Goal: Transaction & Acquisition: Purchase product/service

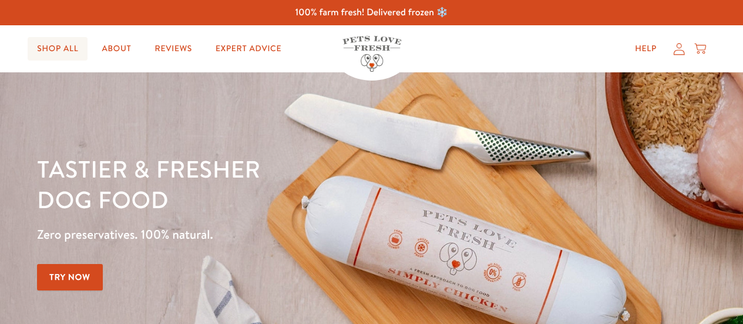
click at [69, 46] on link "Shop All" at bounding box center [58, 48] width 60 height 23
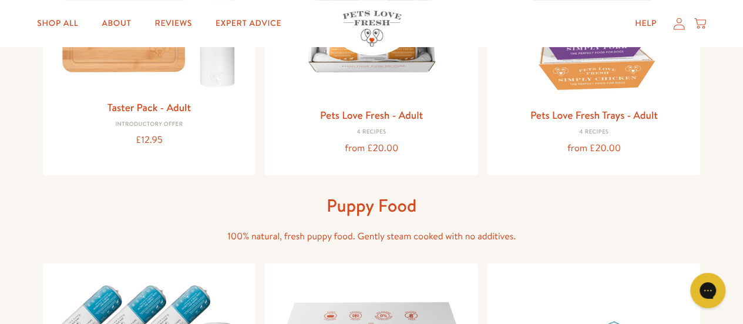
scroll to position [340, 0]
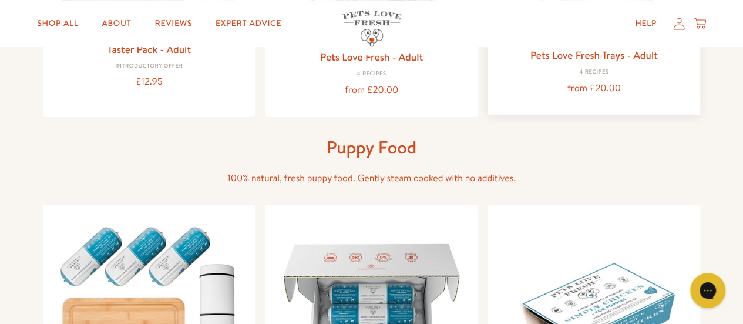
click at [571, 52] on link "Pets Love Fresh Trays - Adult" at bounding box center [594, 55] width 127 height 15
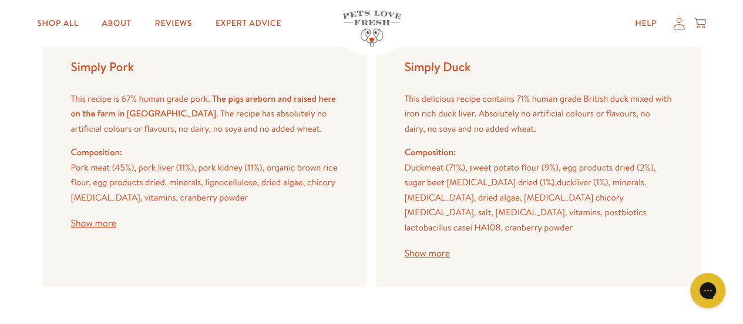
scroll to position [1672, 0]
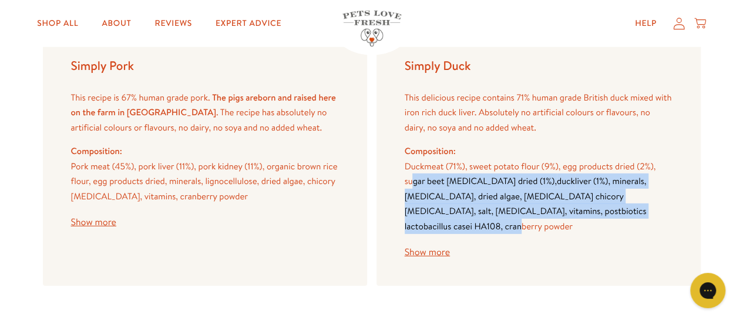
drag, startPoint x: 414, startPoint y: 182, endPoint x: 580, endPoint y: 206, distance: 167.5
click at [580, 206] on p "Duck meat (71%), sweet potato flour (9%), egg products dried (2%), sugar beet p…" at bounding box center [539, 196] width 268 height 75
click at [580, 206] on span "liver (1%), minerals, calcium carbonate, dried algae, prebiotics chicory inulin…" at bounding box center [526, 203] width 242 height 58
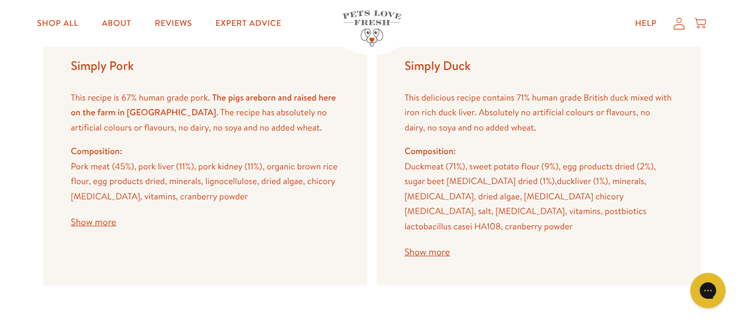
click at [439, 247] on button "Show more" at bounding box center [427, 251] width 45 height 9
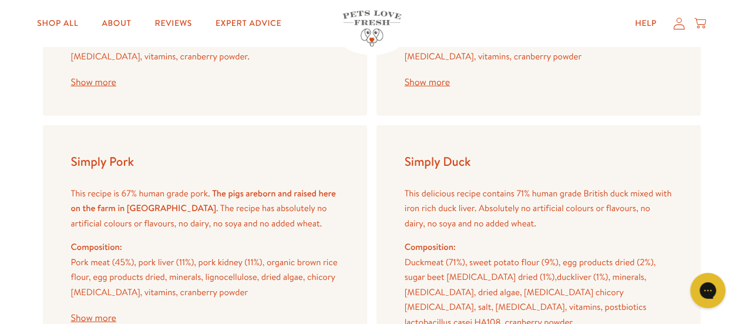
scroll to position [1556, 0]
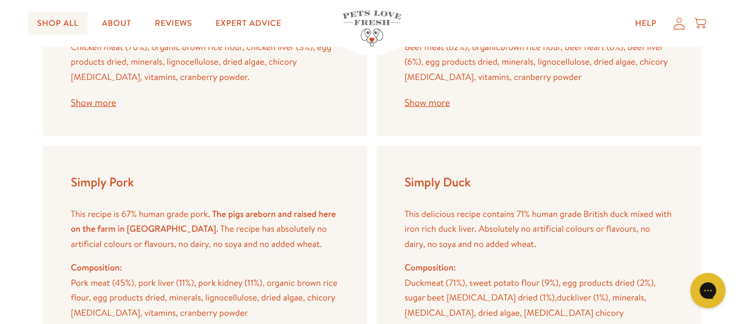
click at [43, 18] on link "Shop All" at bounding box center [58, 23] width 60 height 23
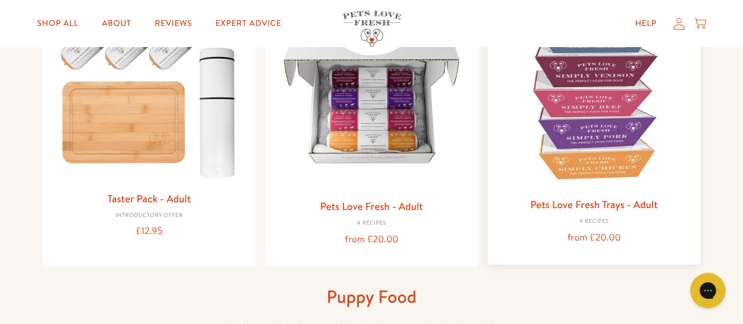
click at [569, 178] on img at bounding box center [594, 93] width 194 height 194
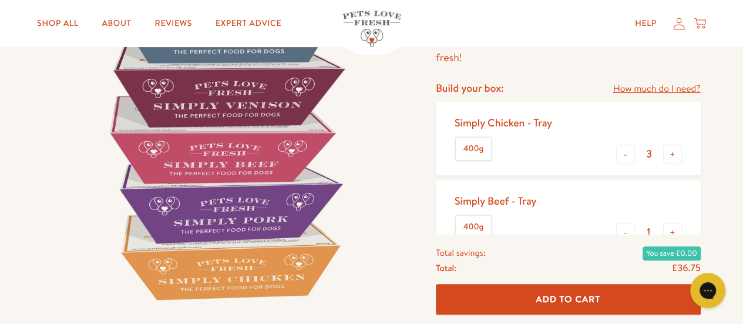
scroll to position [152, 0]
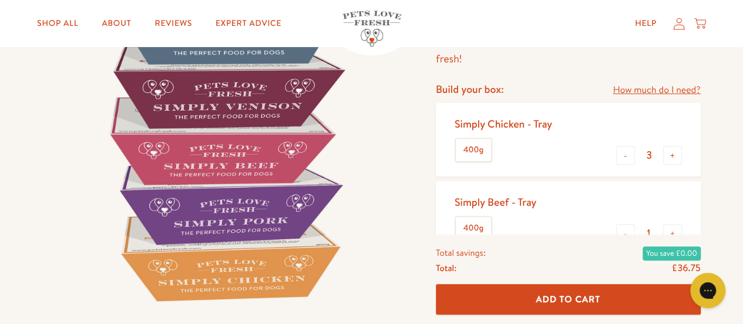
click at [636, 151] on input "3" at bounding box center [649, 155] width 28 height 13
click at [624, 156] on button "-" at bounding box center [625, 155] width 19 height 19
type input "0"
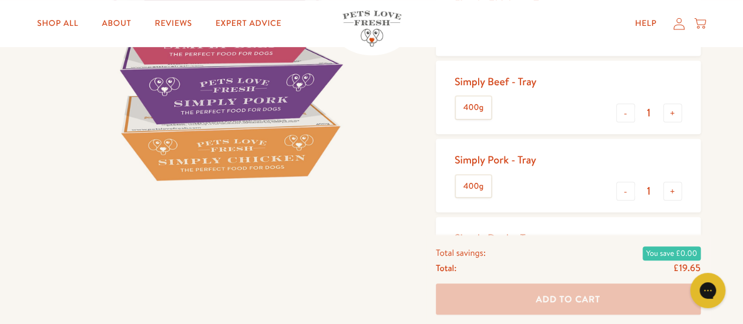
scroll to position [282, 0]
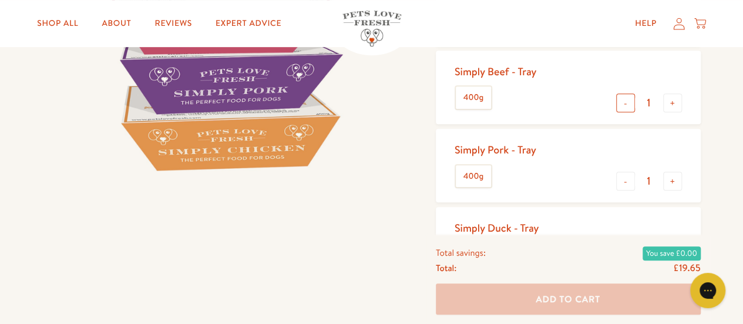
click at [623, 106] on button "-" at bounding box center [625, 102] width 19 height 19
type input "0"
click at [630, 180] on button "-" at bounding box center [625, 181] width 19 height 19
type input "0"
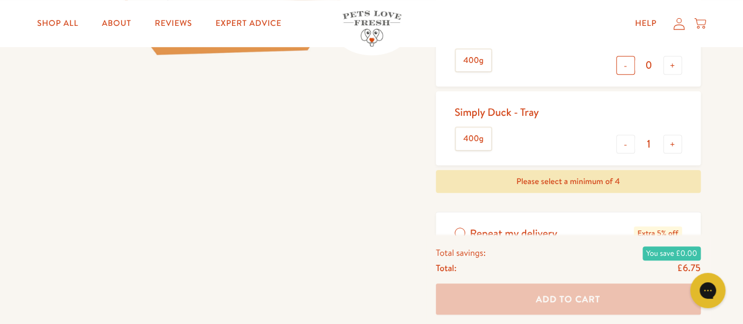
scroll to position [410, 0]
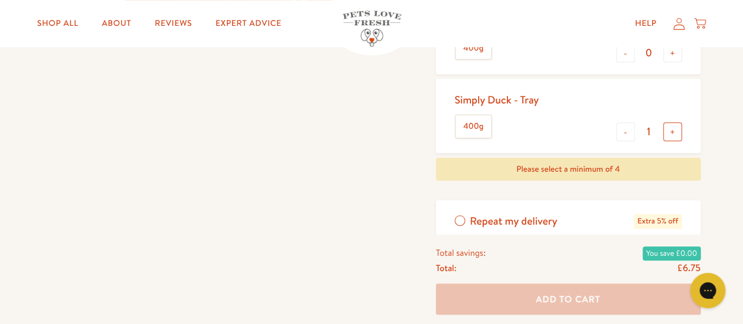
click at [680, 133] on button "+" at bounding box center [672, 131] width 19 height 19
type input "4"
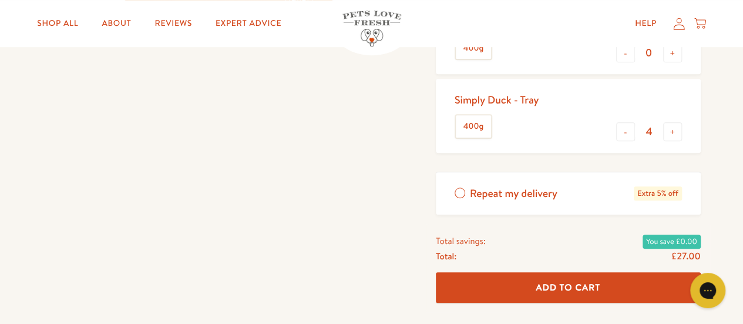
click at [545, 300] on button "Add To Cart" at bounding box center [568, 287] width 265 height 31
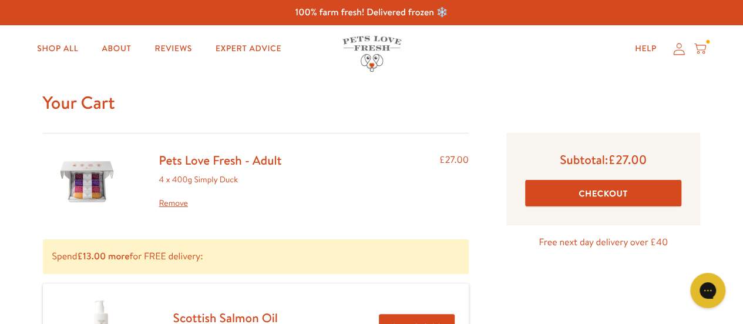
click at [528, 174] on div "Subtotal: £27.00 Checkout" at bounding box center [603, 179] width 194 height 92
click at [550, 187] on button "Checkout" at bounding box center [603, 193] width 157 height 26
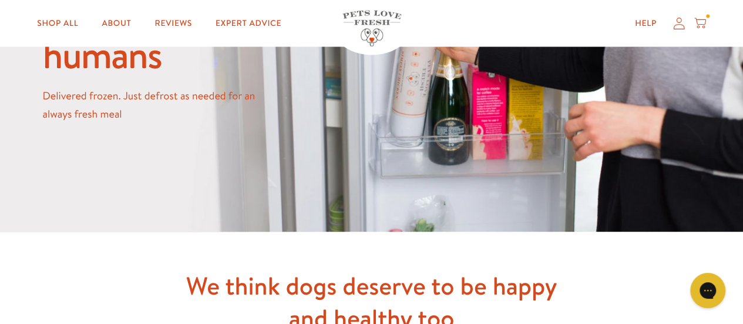
scroll to position [1090, 0]
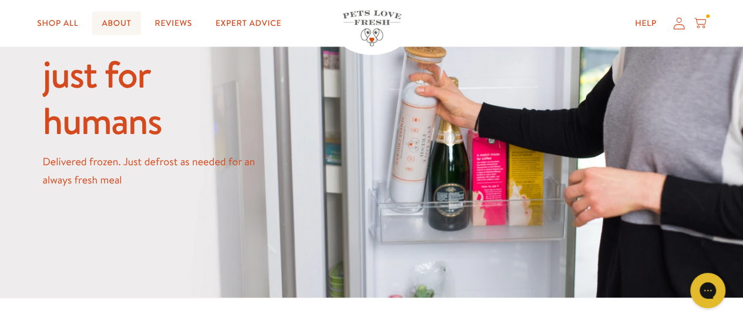
click at [114, 24] on link "About" at bounding box center [116, 23] width 48 height 23
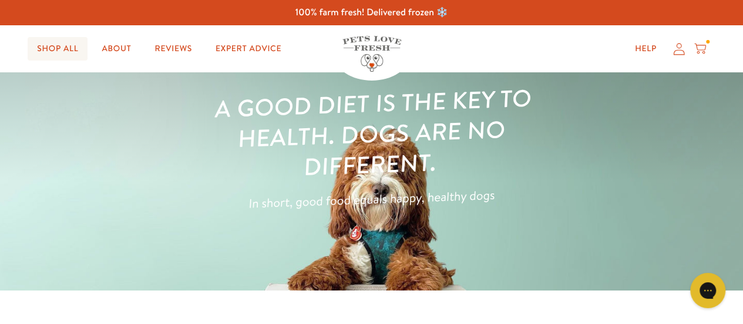
click at [65, 49] on link "Shop All" at bounding box center [58, 48] width 60 height 23
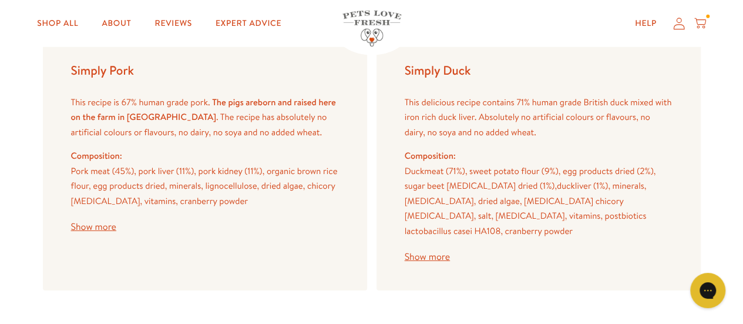
scroll to position [1668, 0]
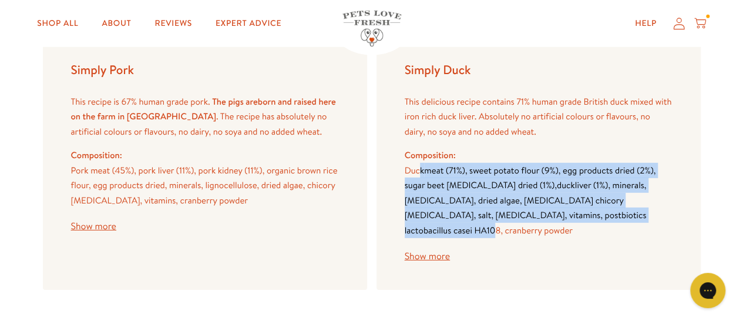
drag, startPoint x: 421, startPoint y: 164, endPoint x: 552, endPoint y: 210, distance: 139.2
click at [552, 210] on p "Duck meat (71%), sweet potato flour (9%), egg products dried (2%), sugar beet p…" at bounding box center [539, 200] width 268 height 75
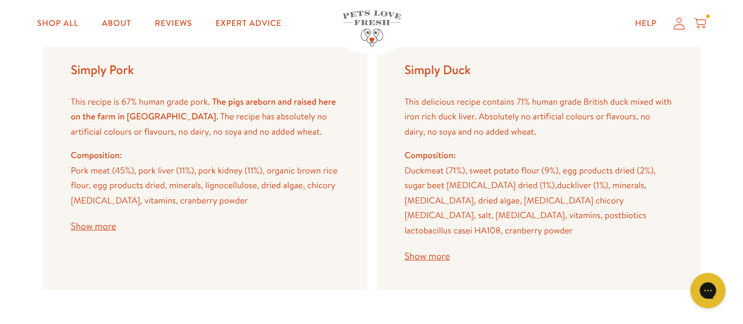
click at [632, 221] on p "Duck meat (71%), sweet potato flour (9%), egg products dried (2%), sugar beet p…" at bounding box center [539, 200] width 268 height 75
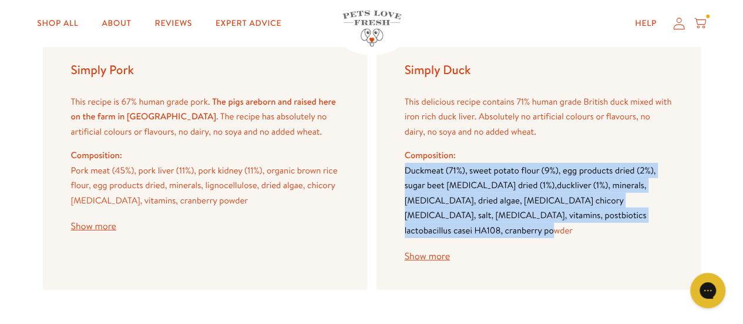
drag, startPoint x: 632, startPoint y: 221, endPoint x: 389, endPoint y: 176, distance: 247.4
click at [389, 176] on div "Simply Duck This delicious recipe contains 71% human grade British duck mixed w…" at bounding box center [539, 161] width 324 height 256
click at [390, 177] on div "Simply Duck This delicious recipe contains 71% human grade British duck mixed w…" at bounding box center [539, 161] width 324 height 256
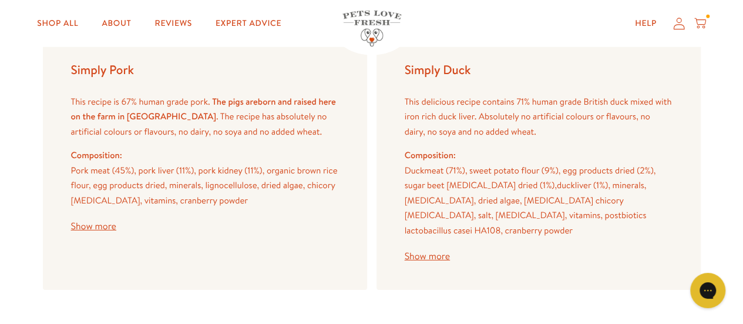
click at [434, 251] on button "Show more" at bounding box center [427, 255] width 45 height 9
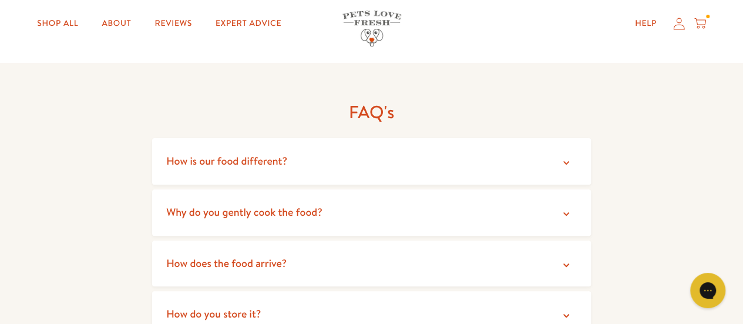
scroll to position [2339, 0]
click at [307, 189] on summary "Why do you gently cook the food?" at bounding box center [371, 212] width 439 height 46
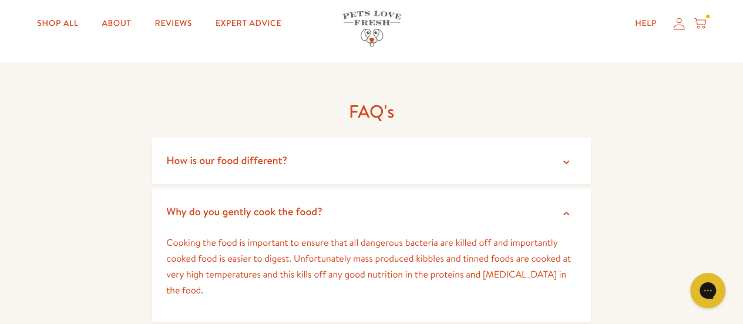
click at [307, 189] on summary "Why do you gently cook the food?" at bounding box center [371, 212] width 439 height 46
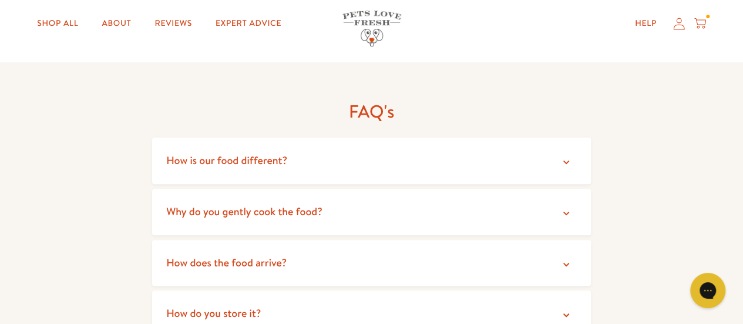
click at [285, 139] on summary "How is our food different?" at bounding box center [371, 160] width 439 height 46
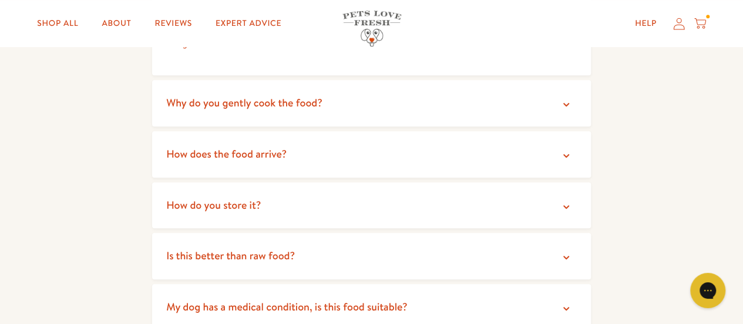
scroll to position [2520, 0]
click at [254, 247] on span "Is this better than raw food?" at bounding box center [230, 254] width 129 height 15
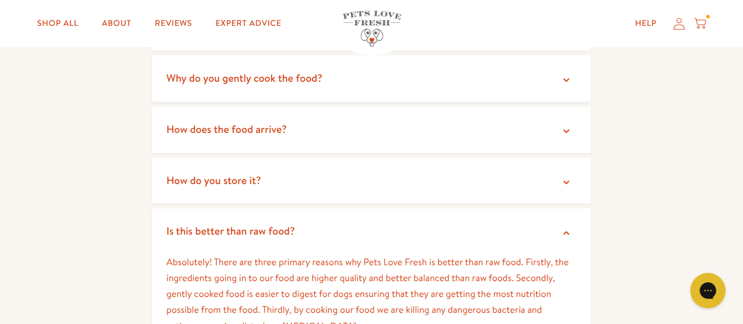
scroll to position [2549, 0]
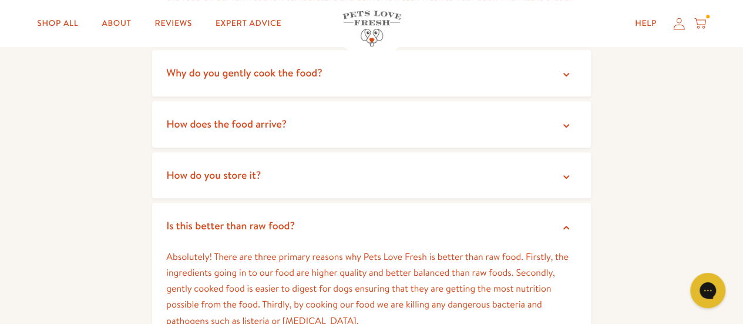
click at [226, 218] on span "Is this better than raw food?" at bounding box center [230, 225] width 129 height 15
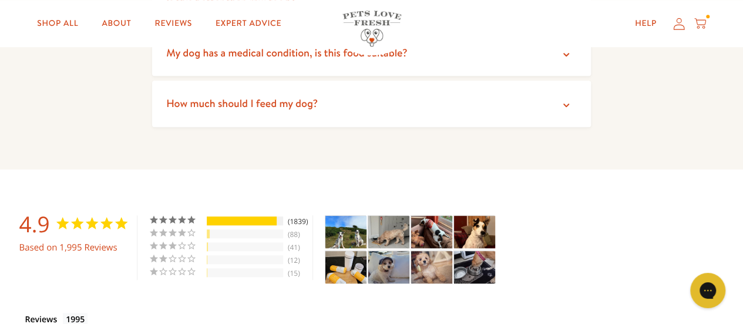
click at [253, 216] on div "92%" at bounding box center [242, 220] width 70 height 9
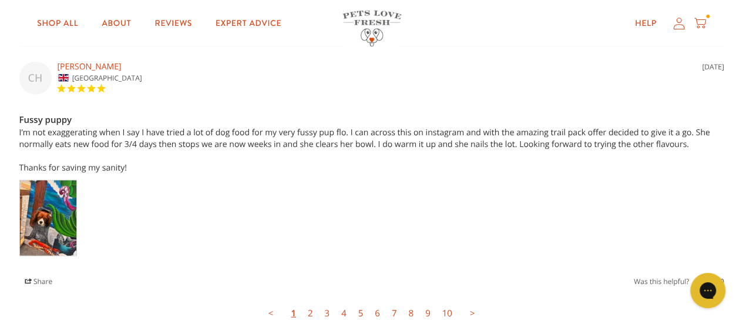
scroll to position [3627, 0]
click at [310, 301] on link "2" at bounding box center [310, 312] width 17 height 23
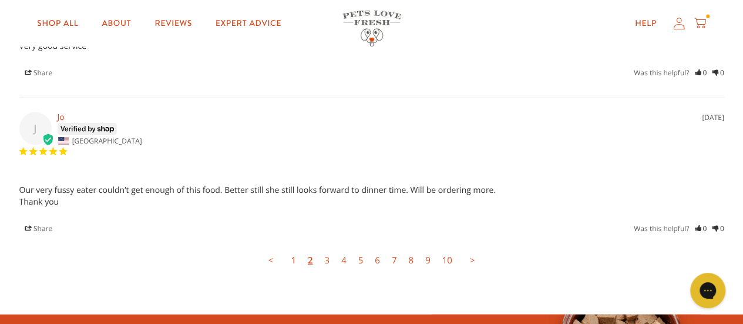
scroll to position [3608, 0]
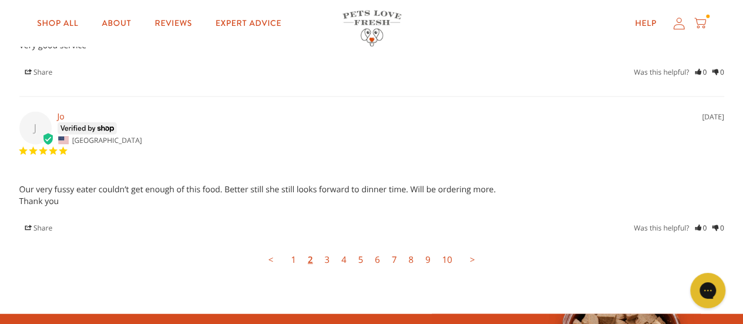
click at [410, 248] on link "8" at bounding box center [410, 259] width 17 height 23
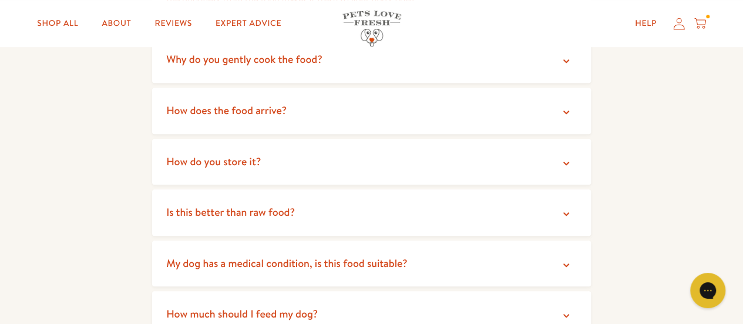
scroll to position [2558, 0]
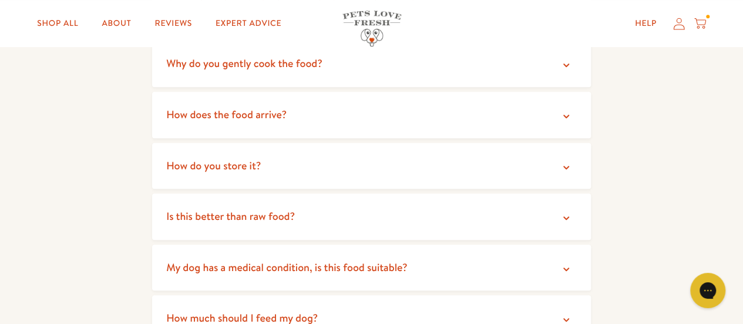
click at [176, 7] on div "Shop All About Reviews Expert Advice My account Shop All About Reviews Expert A…" at bounding box center [371, 23] width 669 height 47
click at [167, 27] on link "Reviews" at bounding box center [174, 23] width 56 height 23
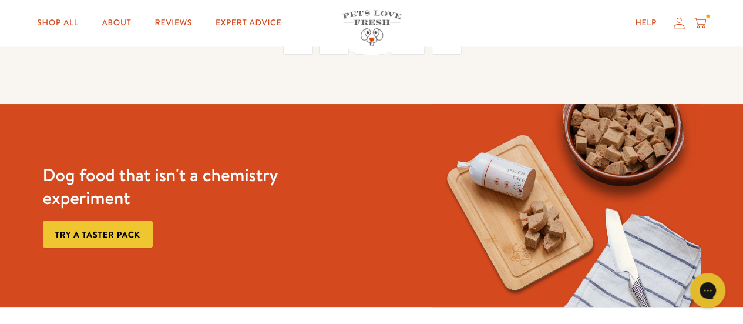
scroll to position [3131, 0]
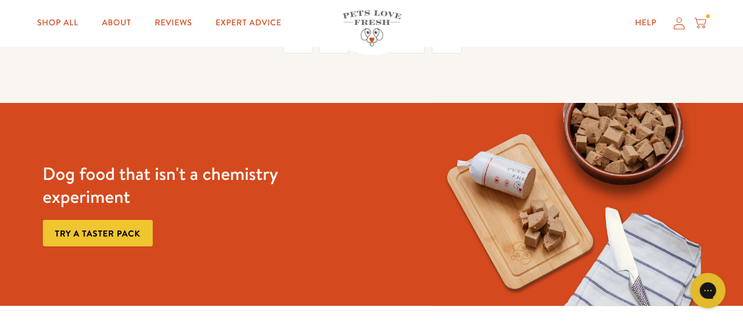
click at [110, 220] on link "Try a taster pack" at bounding box center [98, 233] width 110 height 26
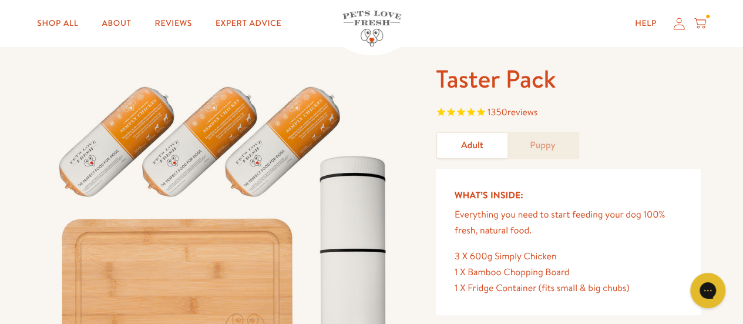
scroll to position [55, 0]
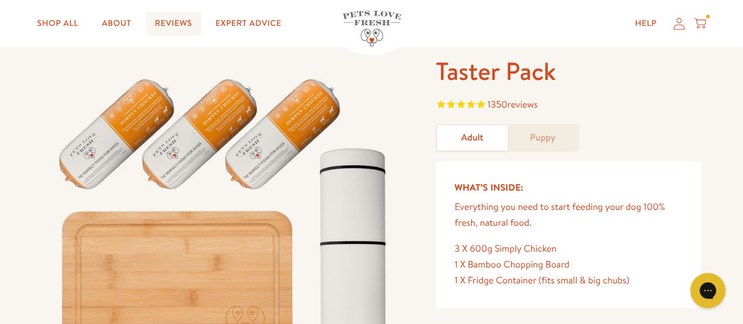
click at [175, 26] on link "Reviews" at bounding box center [174, 23] width 56 height 23
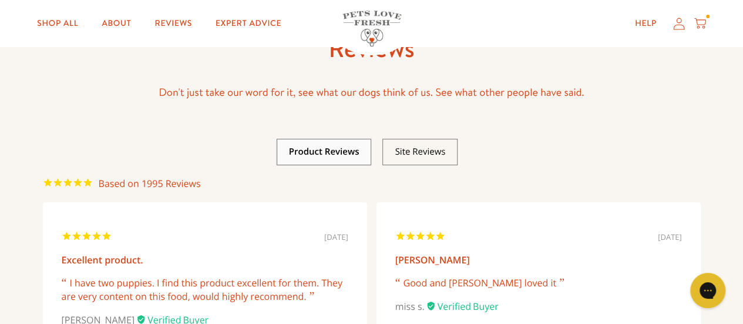
scroll to position [73, 0]
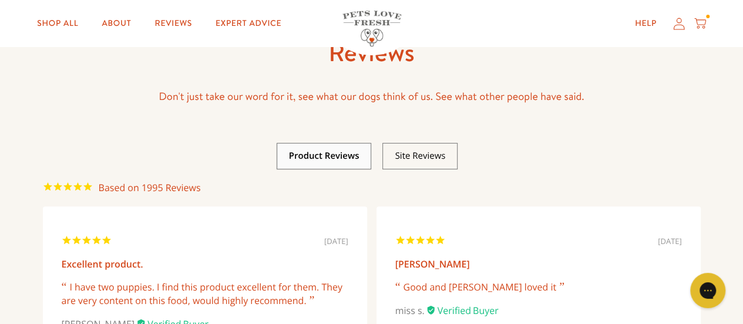
click at [411, 147] on li at bounding box center [419, 156] width 75 height 26
click at [409, 155] on link at bounding box center [420, 156] width 51 height 12
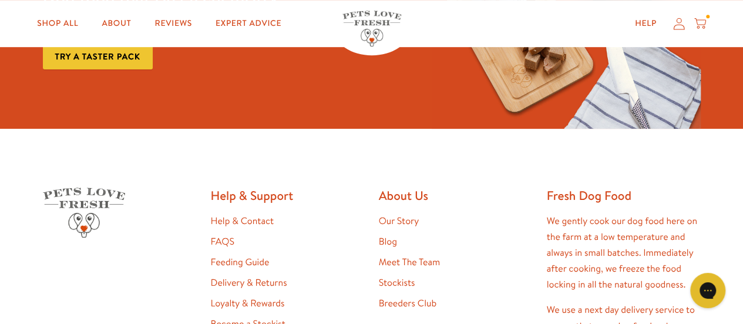
scroll to position [0, 0]
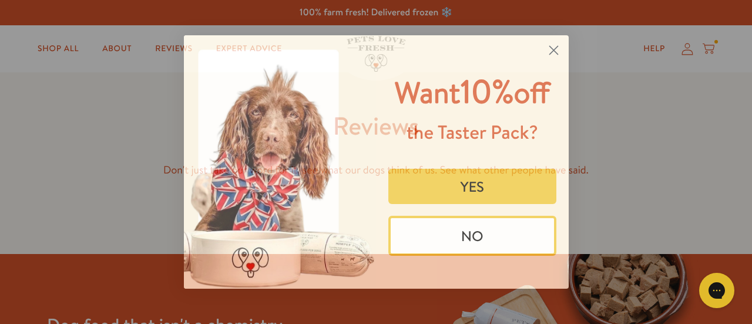
click at [558, 48] on circle "Close dialog" at bounding box center [552, 50] width 19 height 19
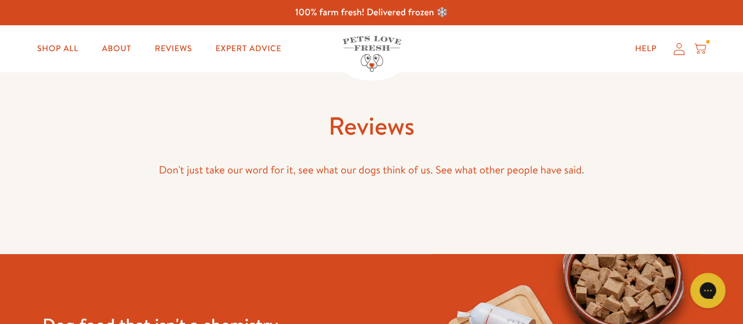
click at [699, 50] on icon at bounding box center [700, 46] width 12 height 7
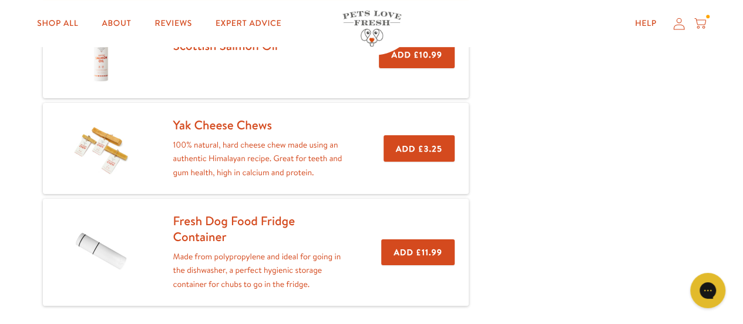
scroll to position [271, 0]
click at [74, 24] on link "Shop All" at bounding box center [58, 23] width 60 height 23
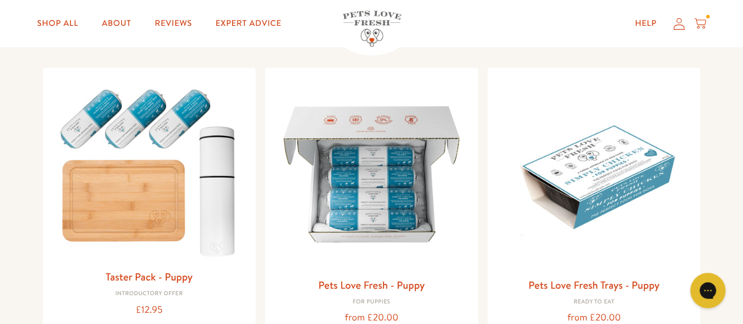
scroll to position [518, 0]
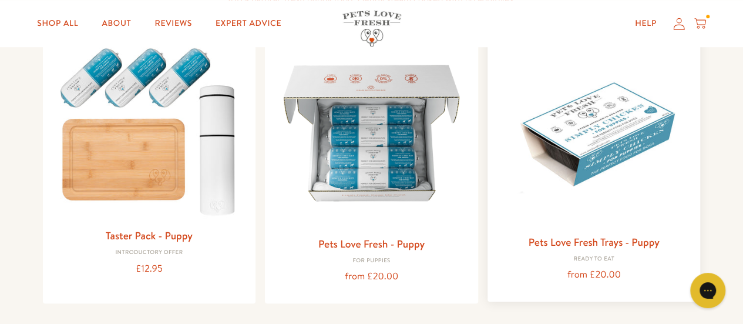
click at [546, 158] on img at bounding box center [594, 131] width 194 height 194
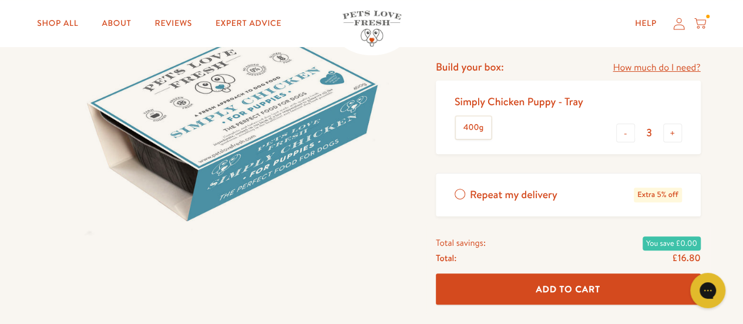
scroll to position [173, 0]
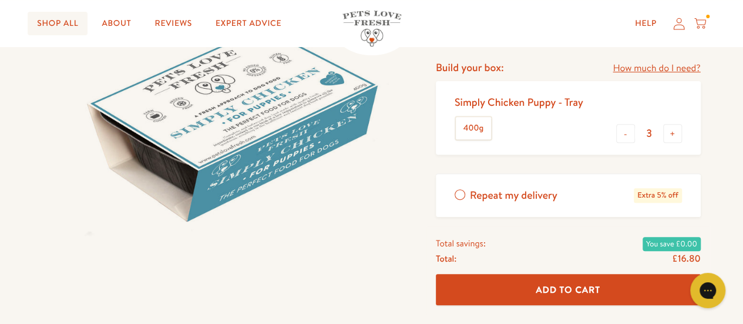
click at [70, 22] on link "Shop All" at bounding box center [58, 23] width 60 height 23
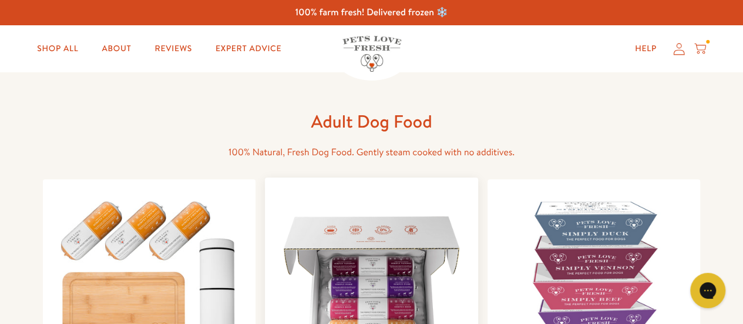
scroll to position [153, 0]
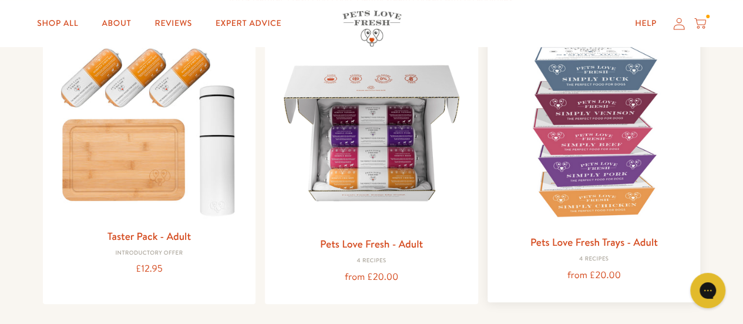
click at [617, 171] on img at bounding box center [594, 131] width 194 height 194
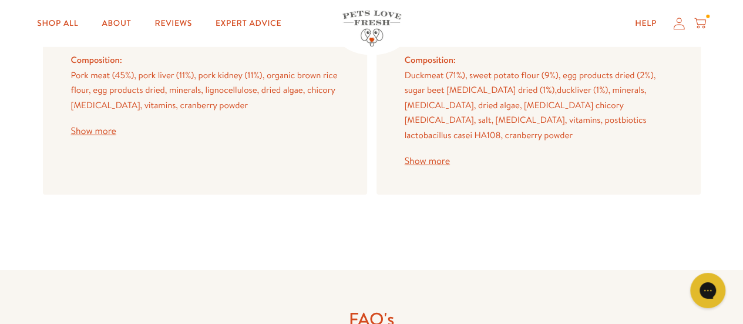
scroll to position [1951, 0]
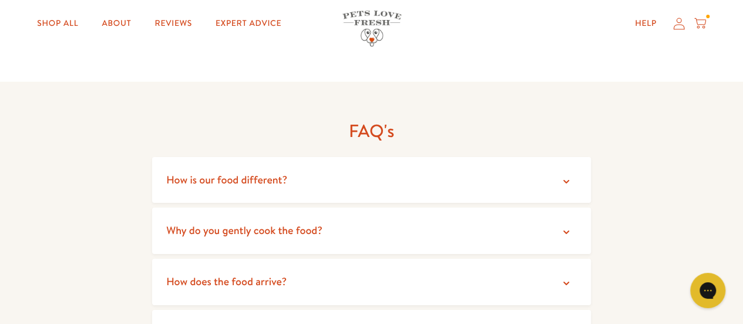
click at [695, 29] on icon at bounding box center [700, 23] width 12 height 13
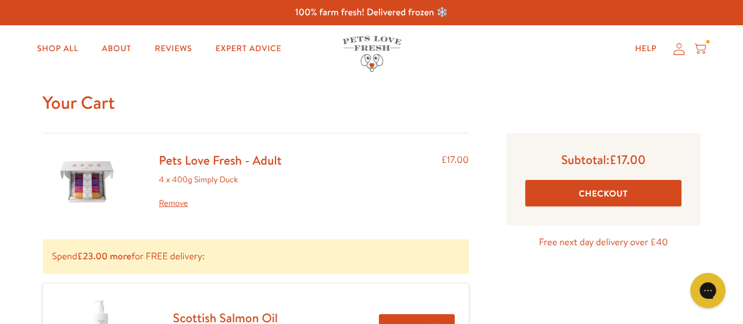
click at [586, 197] on button "Checkout" at bounding box center [603, 193] width 157 height 26
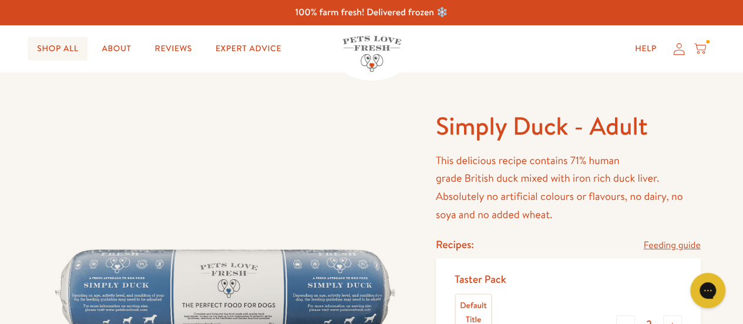
click at [58, 53] on link "Shop All" at bounding box center [58, 48] width 60 height 23
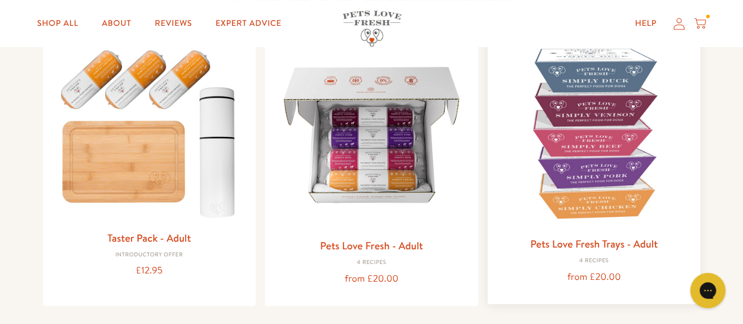
scroll to position [152, 0]
click at [598, 156] on img at bounding box center [594, 132] width 194 height 194
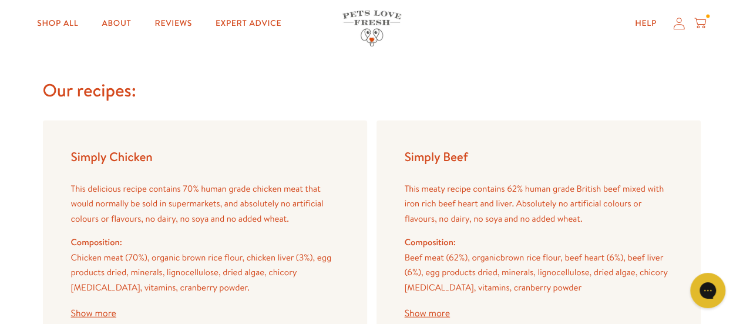
scroll to position [1308, 0]
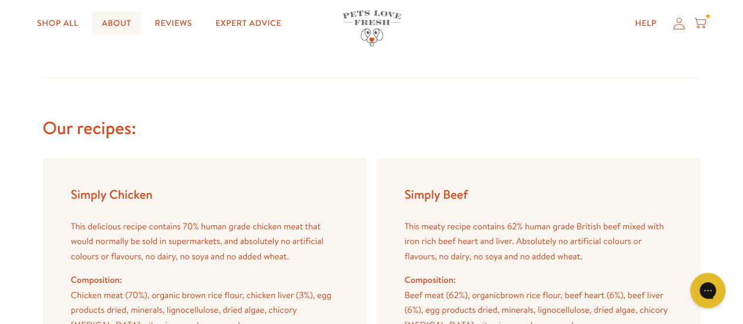
click at [119, 12] on link "About" at bounding box center [116, 23] width 48 height 23
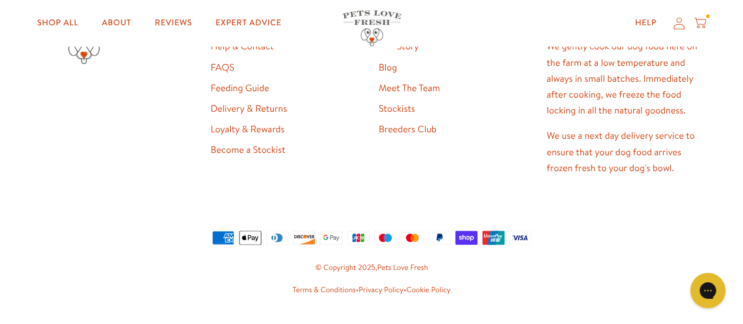
scroll to position [3081, 0]
